Goal: Browse casually

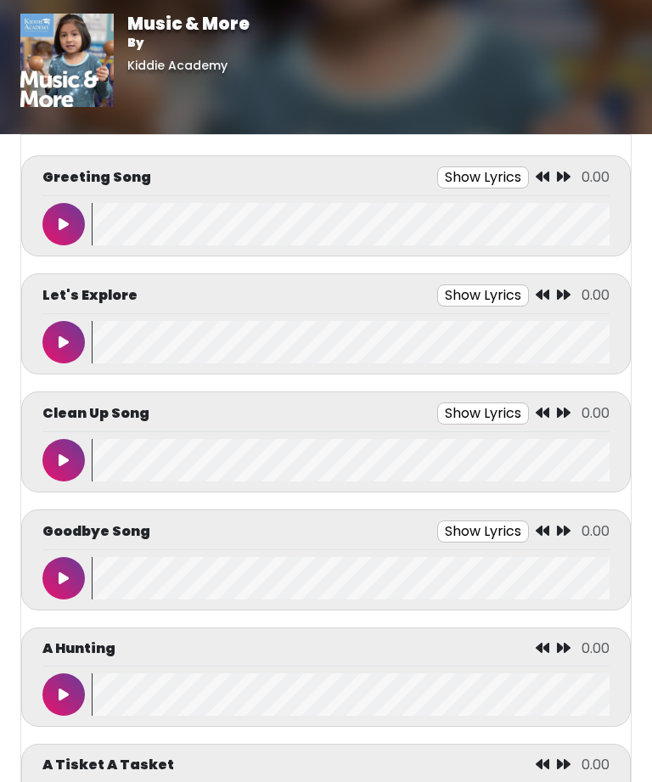
click at [60, 229] on icon at bounding box center [64, 224] width 10 height 14
click at [60, 223] on icon at bounding box center [64, 224] width 10 height 14
click at [69, 310] on div "Let's Explore Show Lyrics 0.00" at bounding box center [325, 300] width 567 height 30
click at [54, 342] on button at bounding box center [63, 342] width 42 height 42
click at [59, 481] on button at bounding box center [63, 460] width 42 height 42
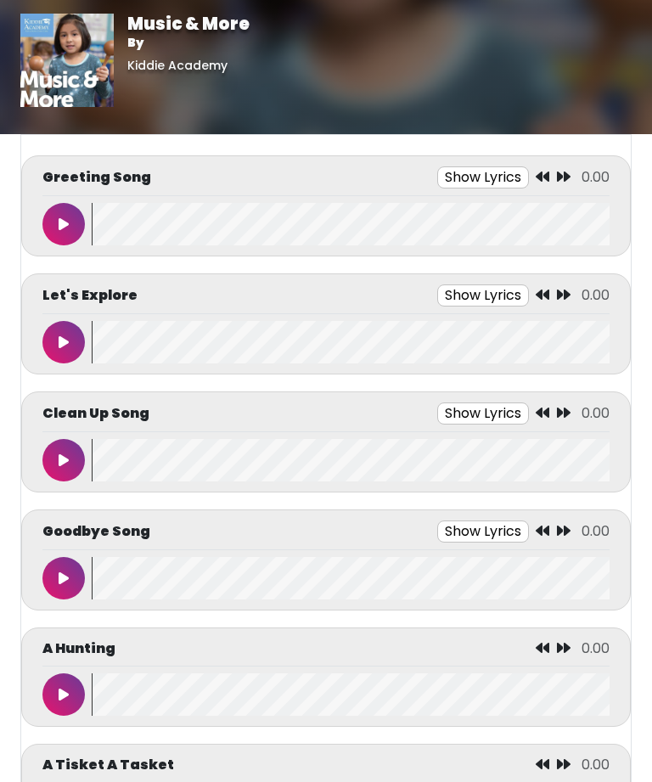
click at [56, 464] on button at bounding box center [63, 460] width 42 height 42
click at [60, 461] on icon at bounding box center [63, 461] width 8 height 14
click at [55, 577] on button at bounding box center [63, 578] width 42 height 42
click at [65, 596] on button at bounding box center [63, 578] width 42 height 42
click at [60, 583] on icon at bounding box center [63, 579] width 8 height 14
